Goal: Use online tool/utility

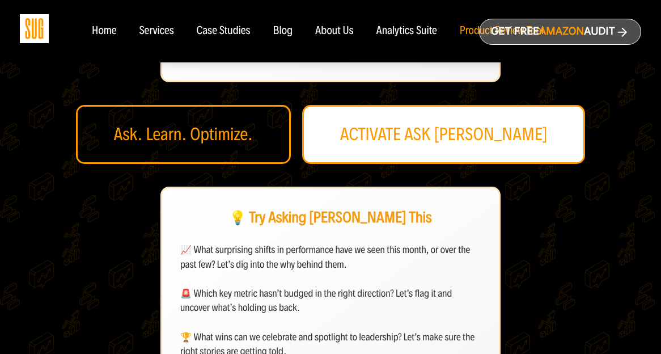
scroll to position [462, 0]
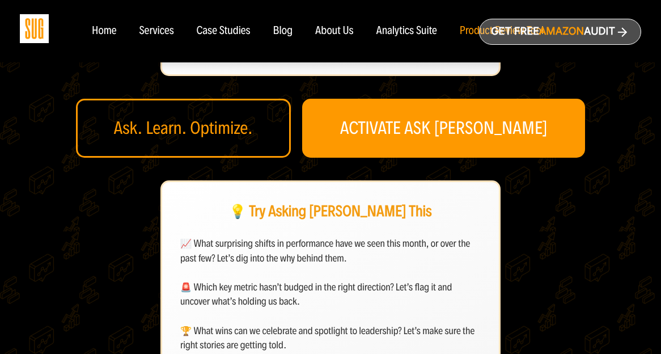
click at [250, 125] on div "Ask. Learn. Optimize." at bounding box center [183, 128] width 215 height 59
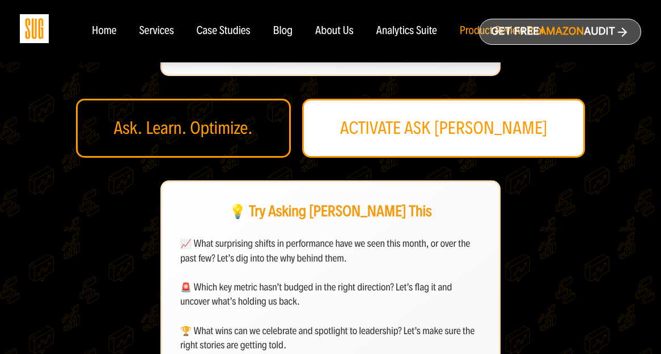
click at [435, 125] on link "ACTIVATE ASK [PERSON_NAME]" at bounding box center [443, 128] width 283 height 59
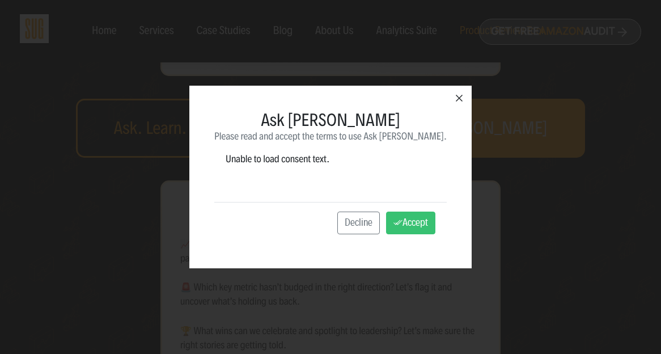
click at [452, 96] on icon "button" at bounding box center [459, 98] width 14 height 14
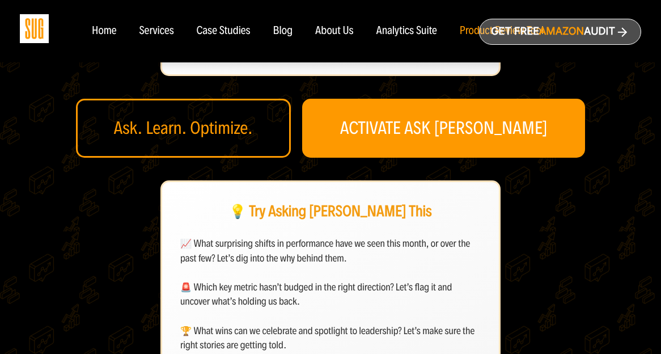
click at [230, 123] on div "Ask. Learn. Optimize." at bounding box center [183, 128] width 215 height 59
click at [253, 127] on div "Ask. Learn. Optimize." at bounding box center [183, 128] width 215 height 59
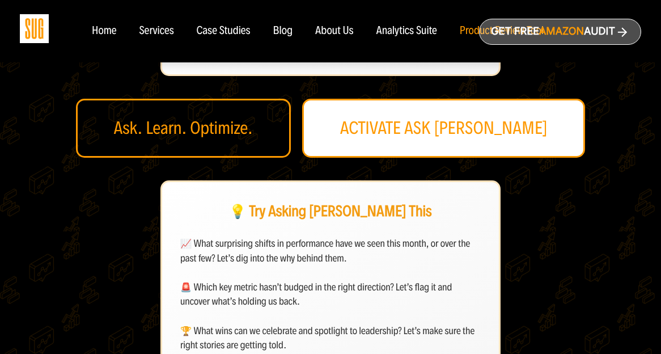
click at [470, 125] on link "ACTIVATE ASK [PERSON_NAME]" at bounding box center [443, 128] width 283 height 59
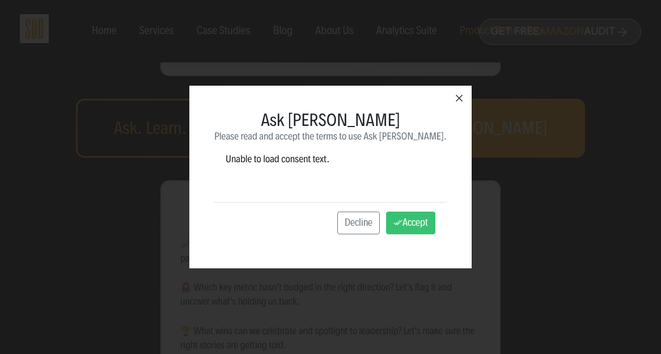
click at [452, 101] on icon "button" at bounding box center [459, 98] width 14 height 14
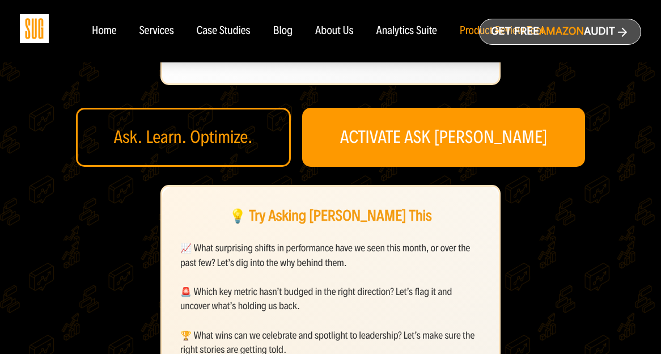
scroll to position [414, 0]
